Goal: Find specific page/section: Find specific page/section

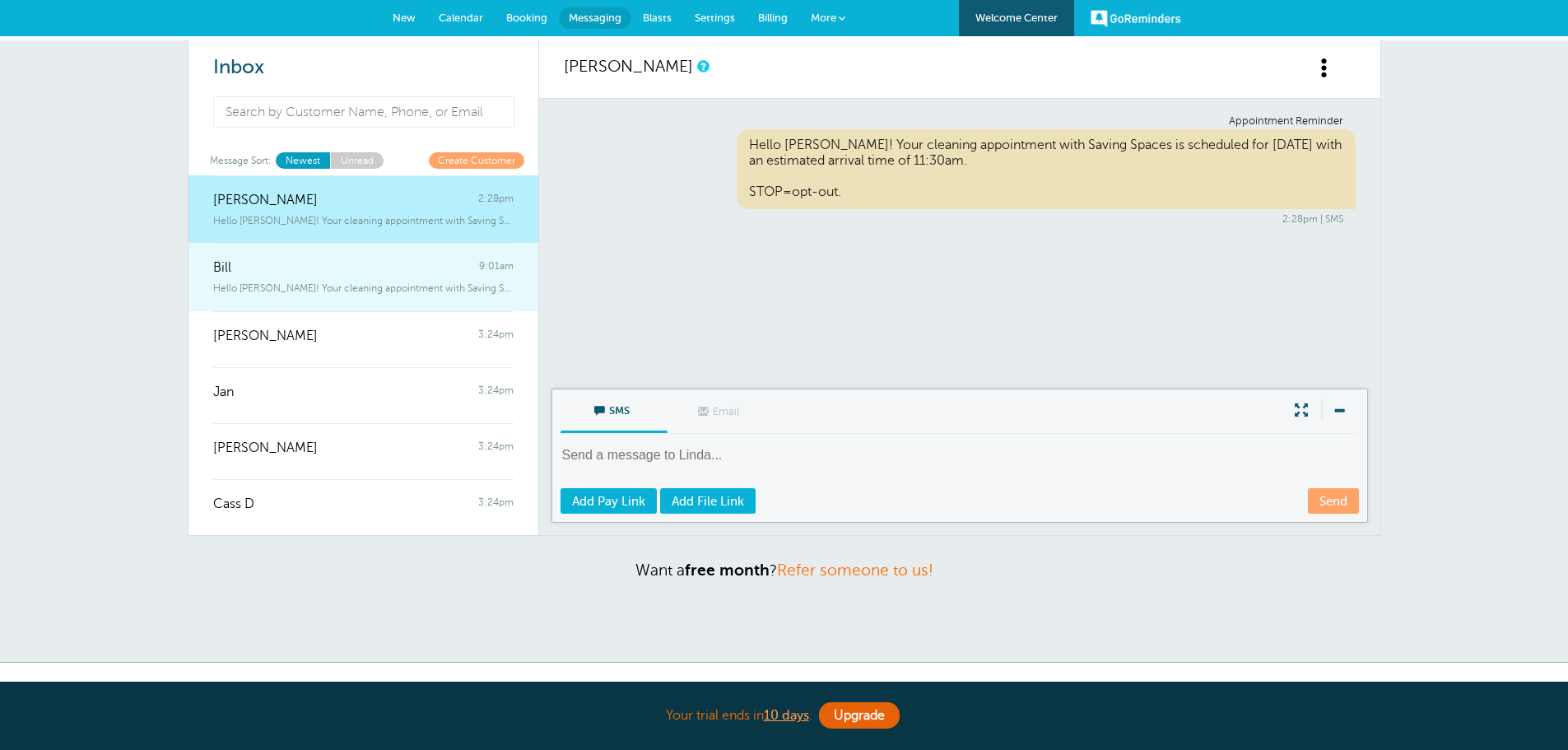
click at [293, 276] on div "Hello Bill! Your cleaning appointment with Saving Spaces is scheduled for t" at bounding box center [363, 285] width 301 height 18
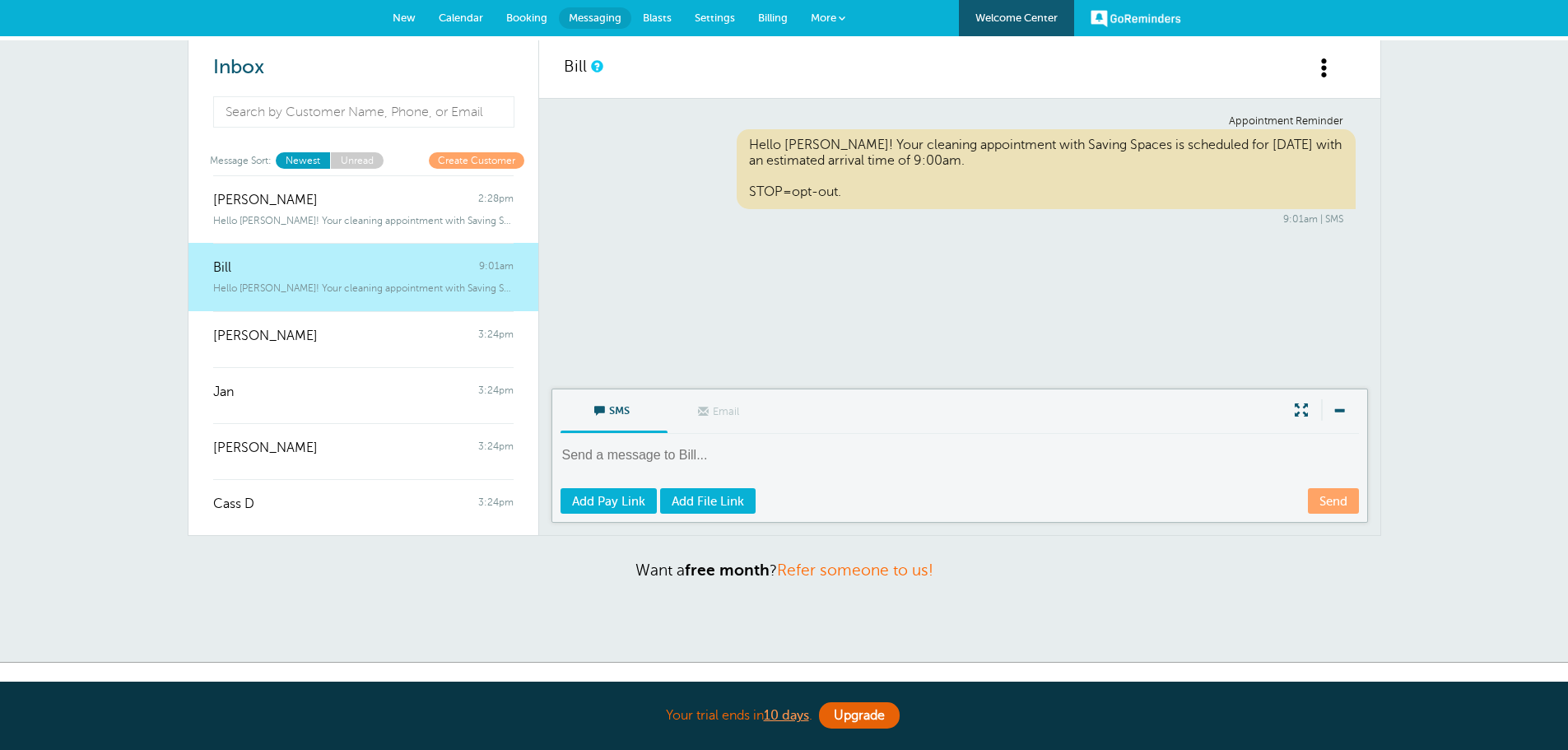
click at [471, 25] on link "Calendar" at bounding box center [460, 18] width 67 height 37
